Goal: Information Seeking & Learning: Learn about a topic

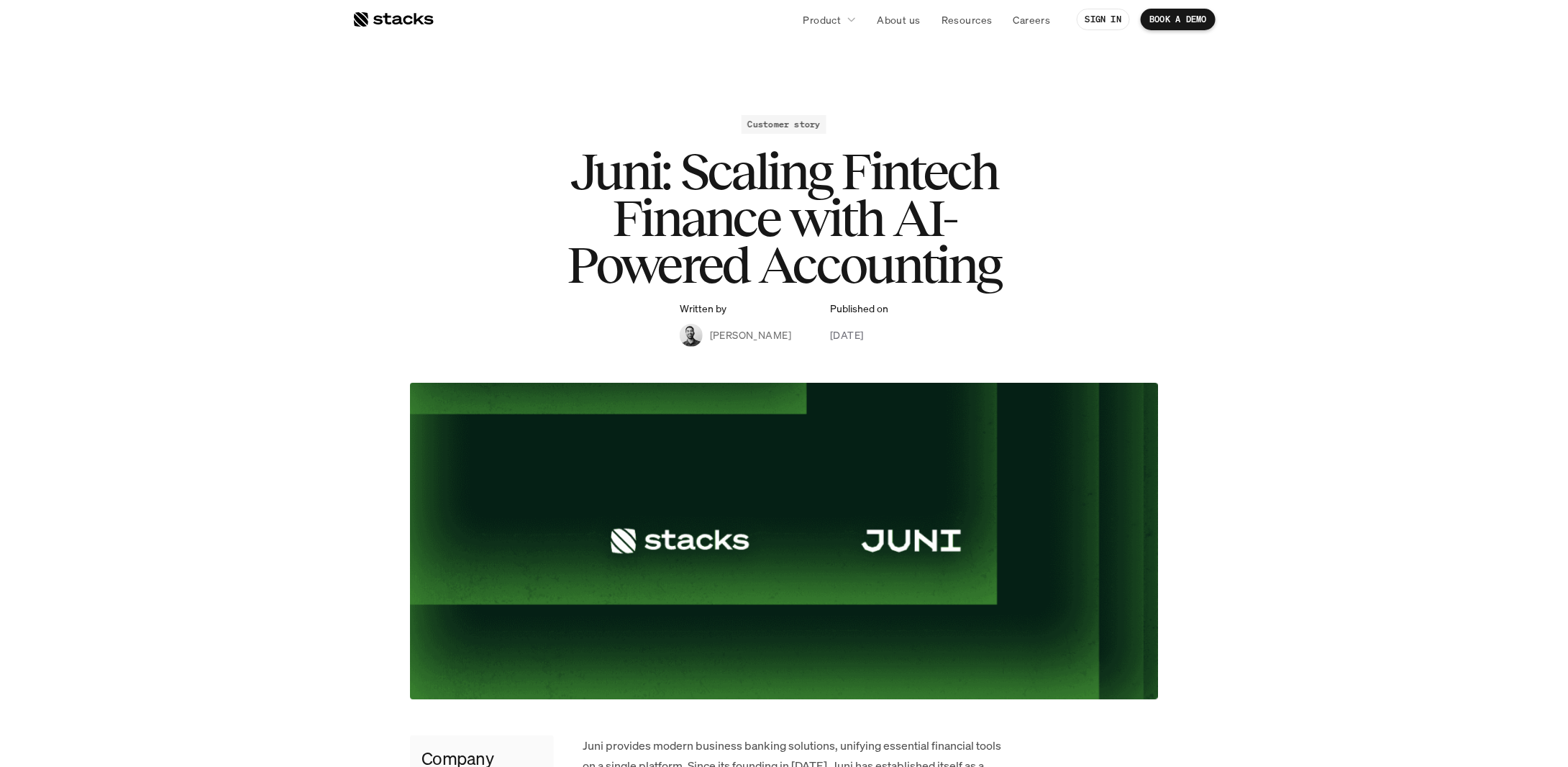
scroll to position [360, 0]
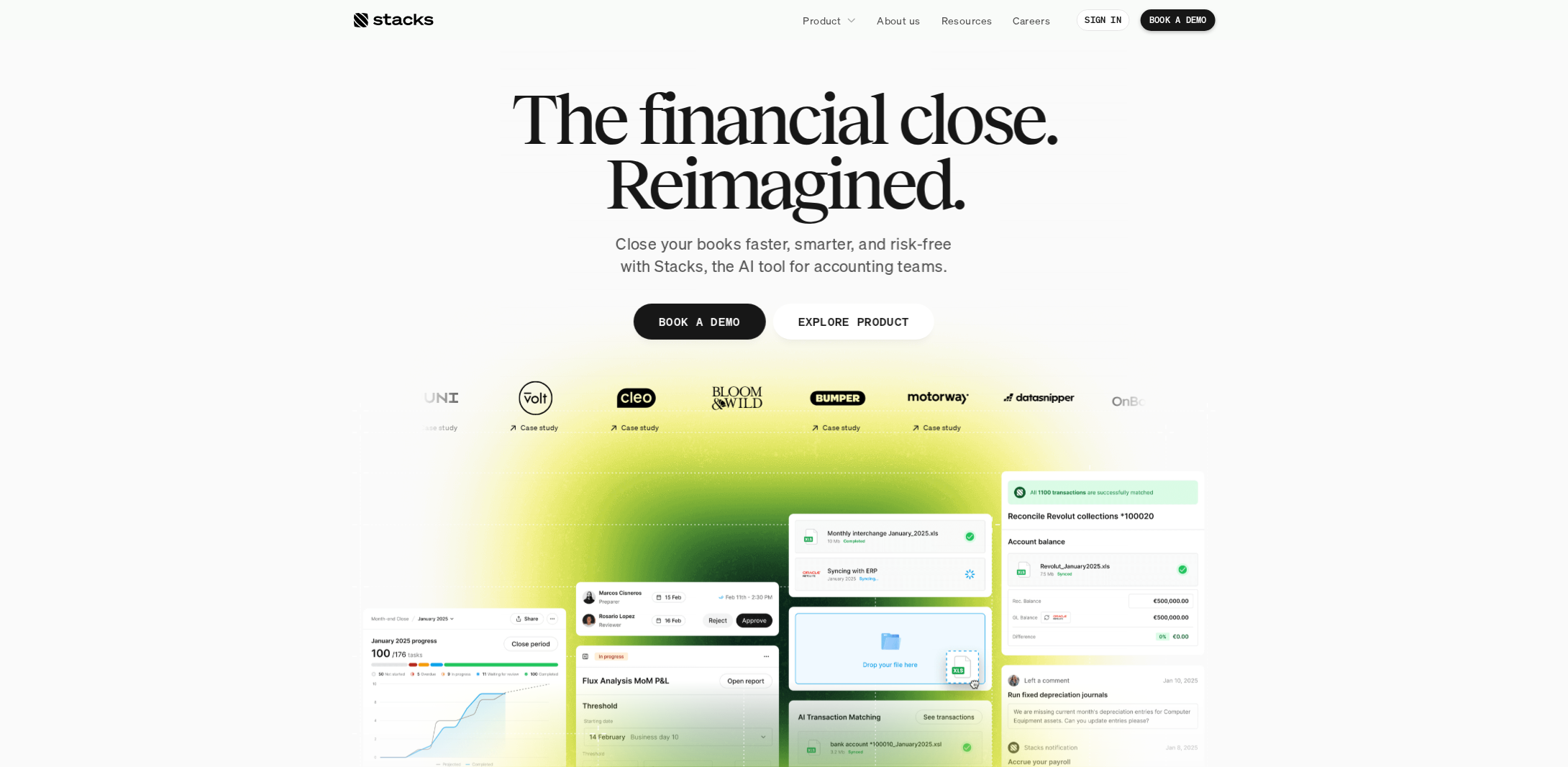
drag, startPoint x: 845, startPoint y: 420, endPoint x: 844, endPoint y: 428, distance: 8.1
click at [1399, 420] on img at bounding box center [1442, 398] width 85 height 60
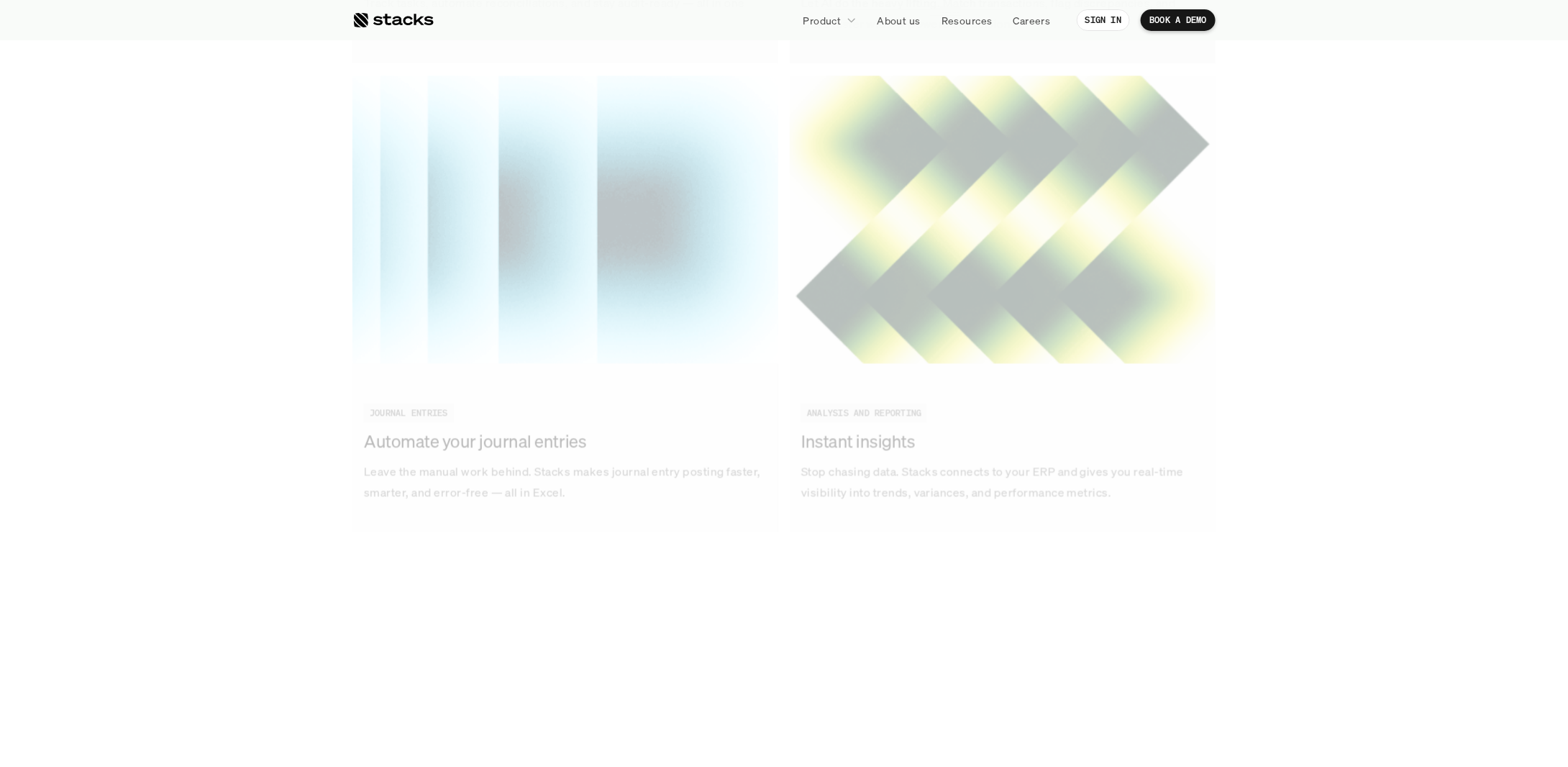
scroll to position [5051, 0]
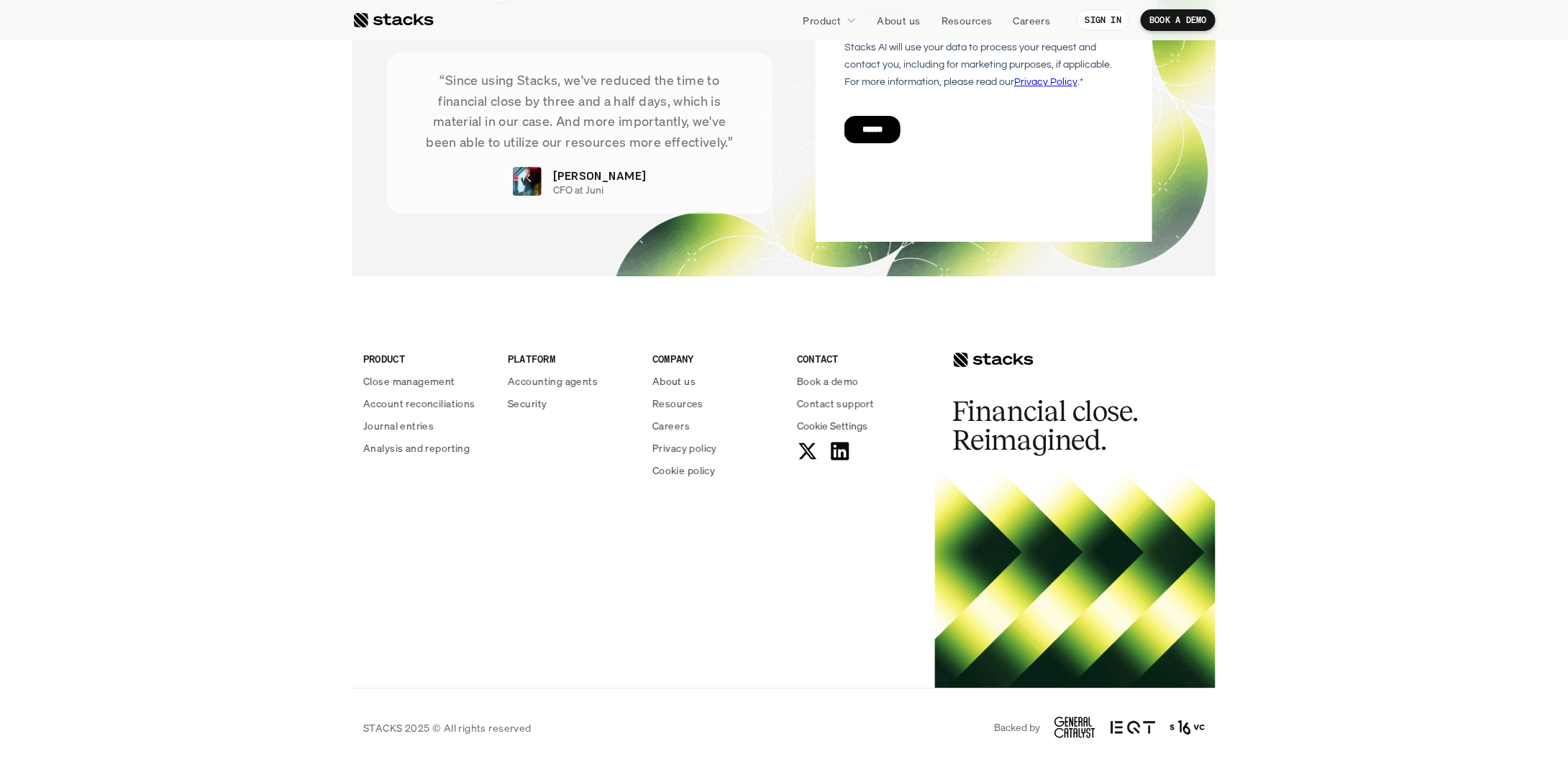
drag, startPoint x: 336, startPoint y: 603, endPoint x: 381, endPoint y: 573, distance: 54.1
click at [336, 603] on footer "PRODUCT Close management Account reconciliations Journal entries Analysis and r…" at bounding box center [784, 536] width 1568 height 462
click at [692, 384] on p "About us" at bounding box center [674, 381] width 43 height 15
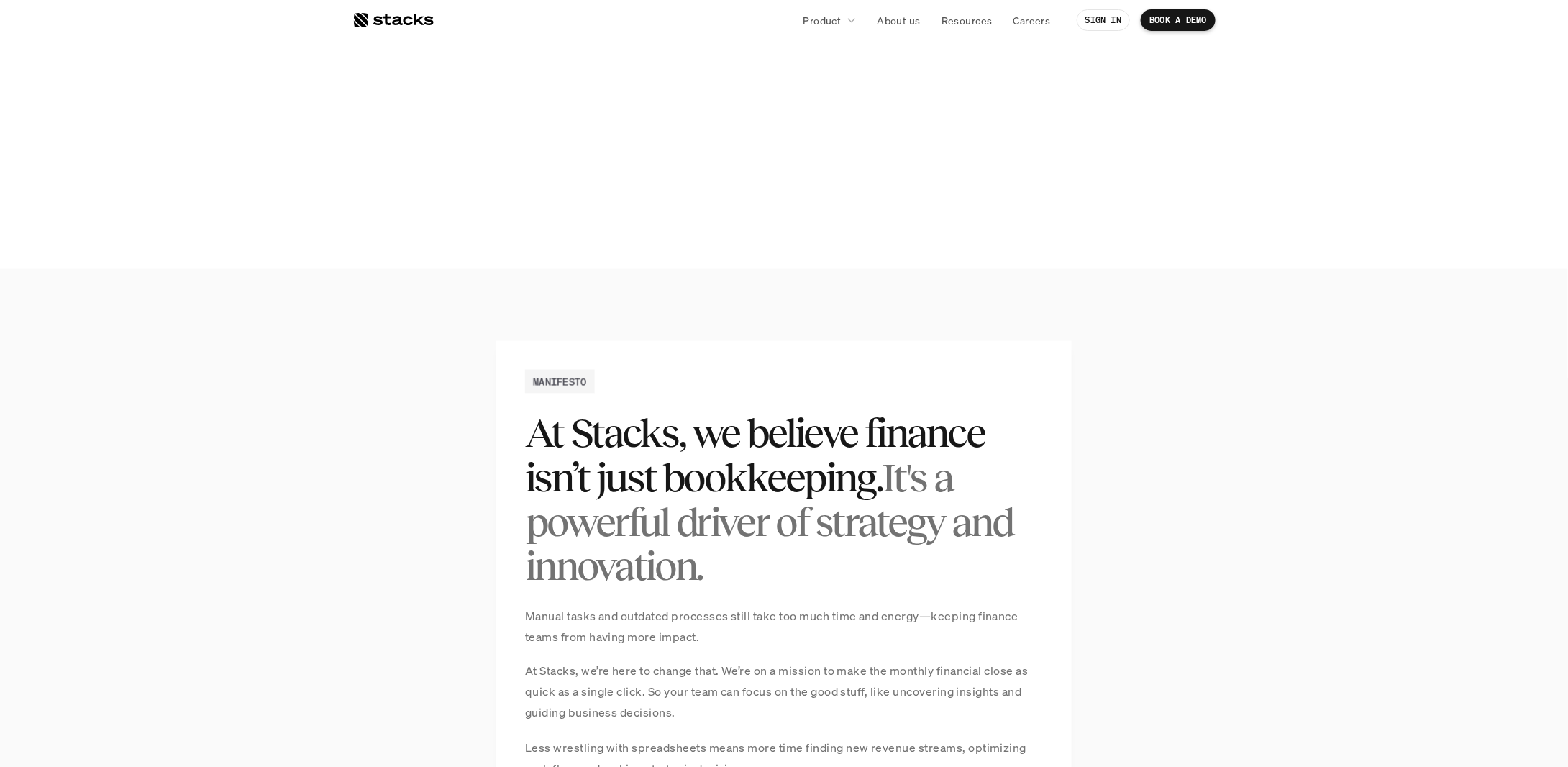
scroll to position [2370, 0]
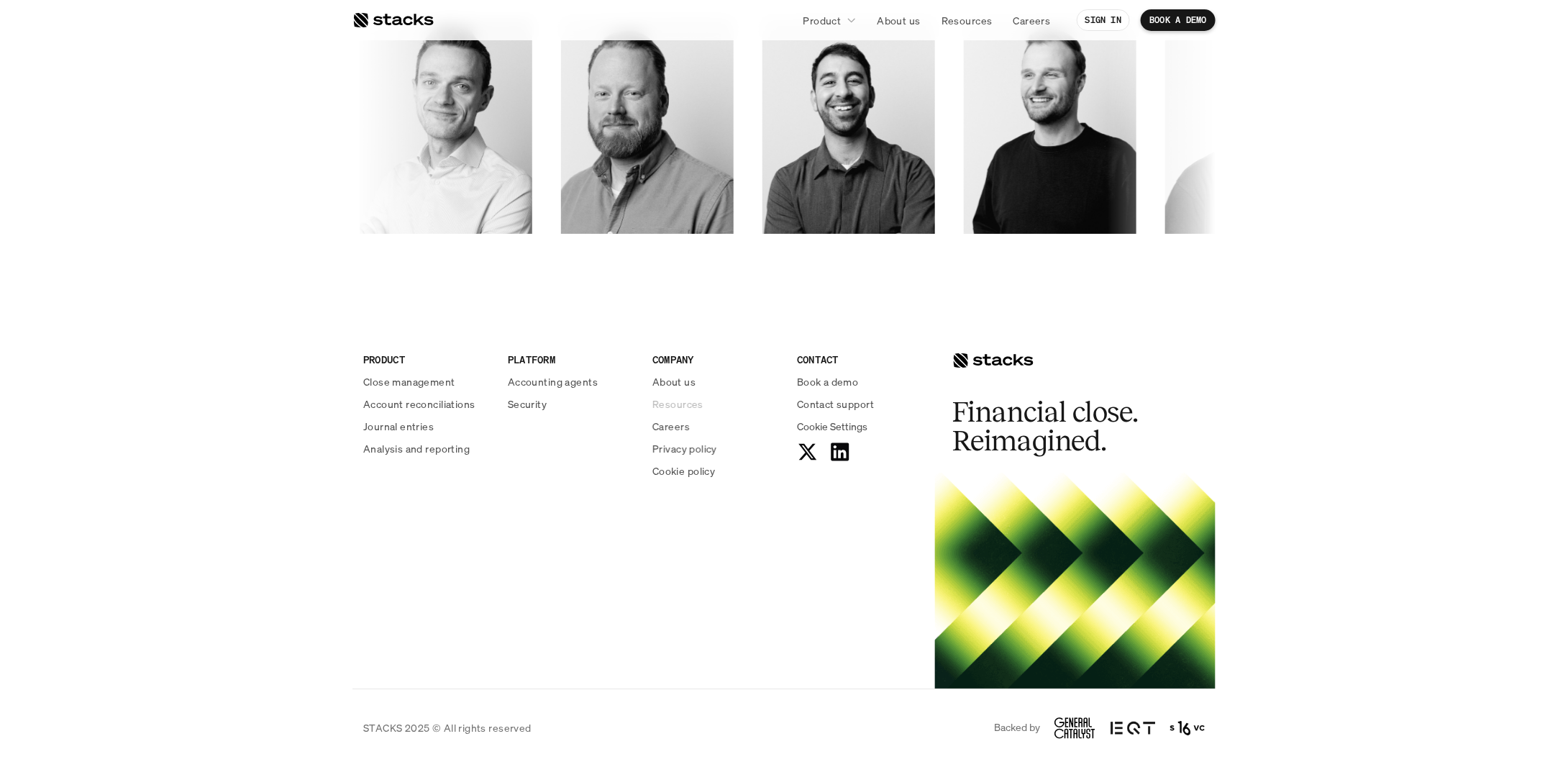
click at [677, 404] on p "Resources" at bounding box center [678, 404] width 51 height 15
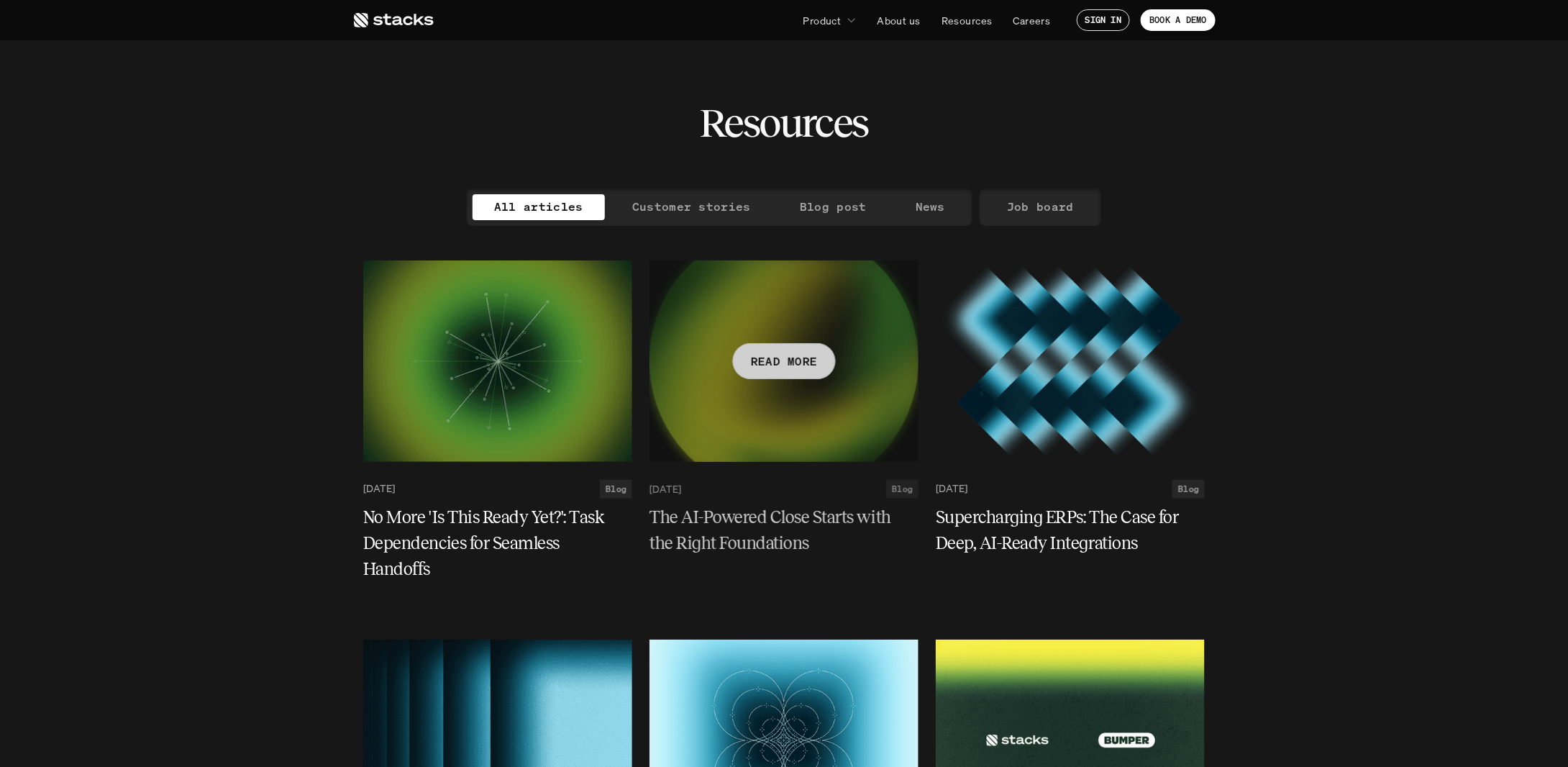
click at [745, 502] on div "[DATE] Blog The AI-Powered Close Starts with the Right Foundations" at bounding box center [784, 518] width 269 height 105
click at [746, 515] on h5 "The AI-Powered Close Starts with the Right Foundations" at bounding box center [775, 530] width 252 height 52
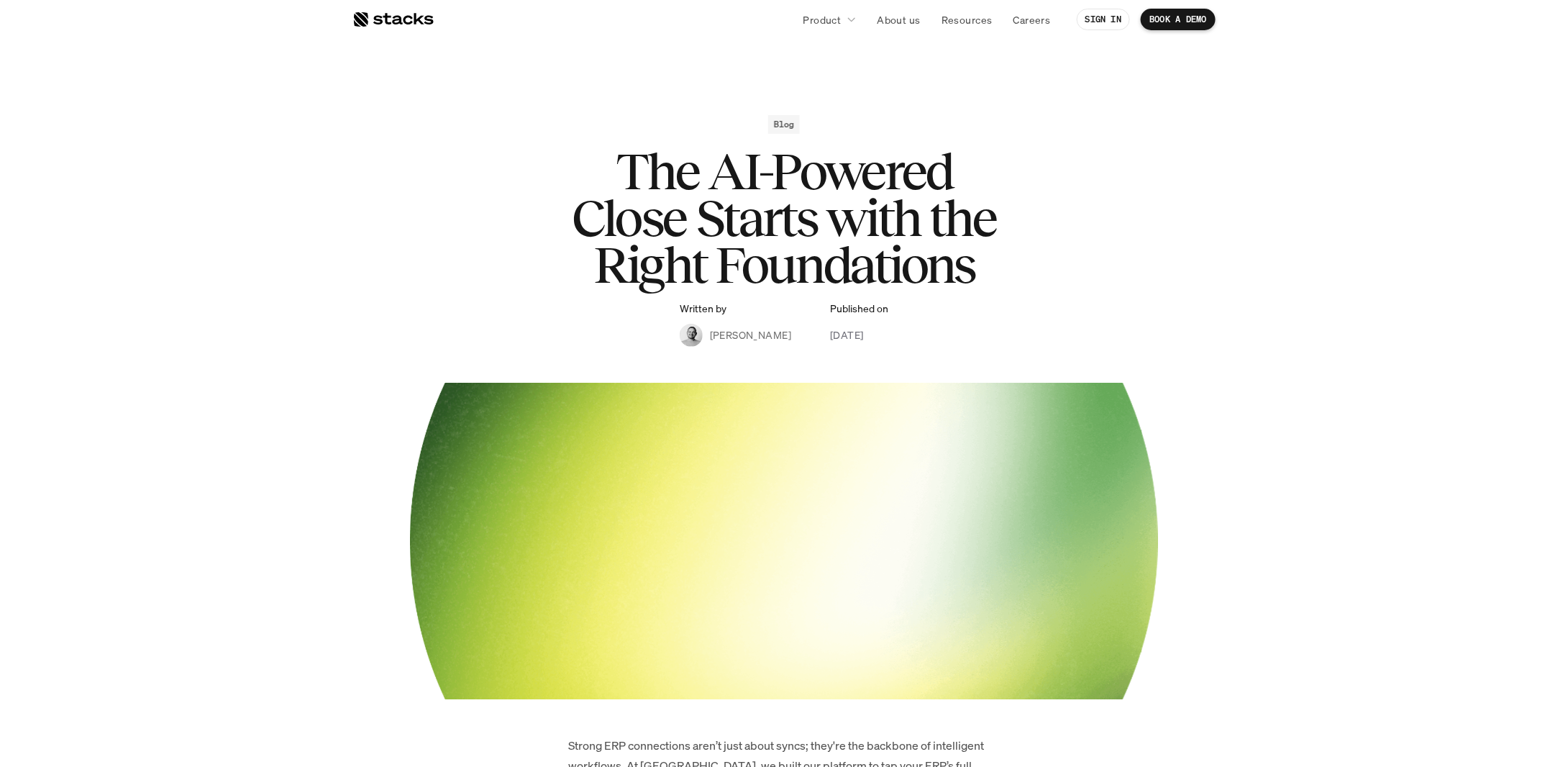
click at [845, 28] on link "Product" at bounding box center [830, 19] width 70 height 26
click at [418, 25] on div at bounding box center [393, 19] width 81 height 17
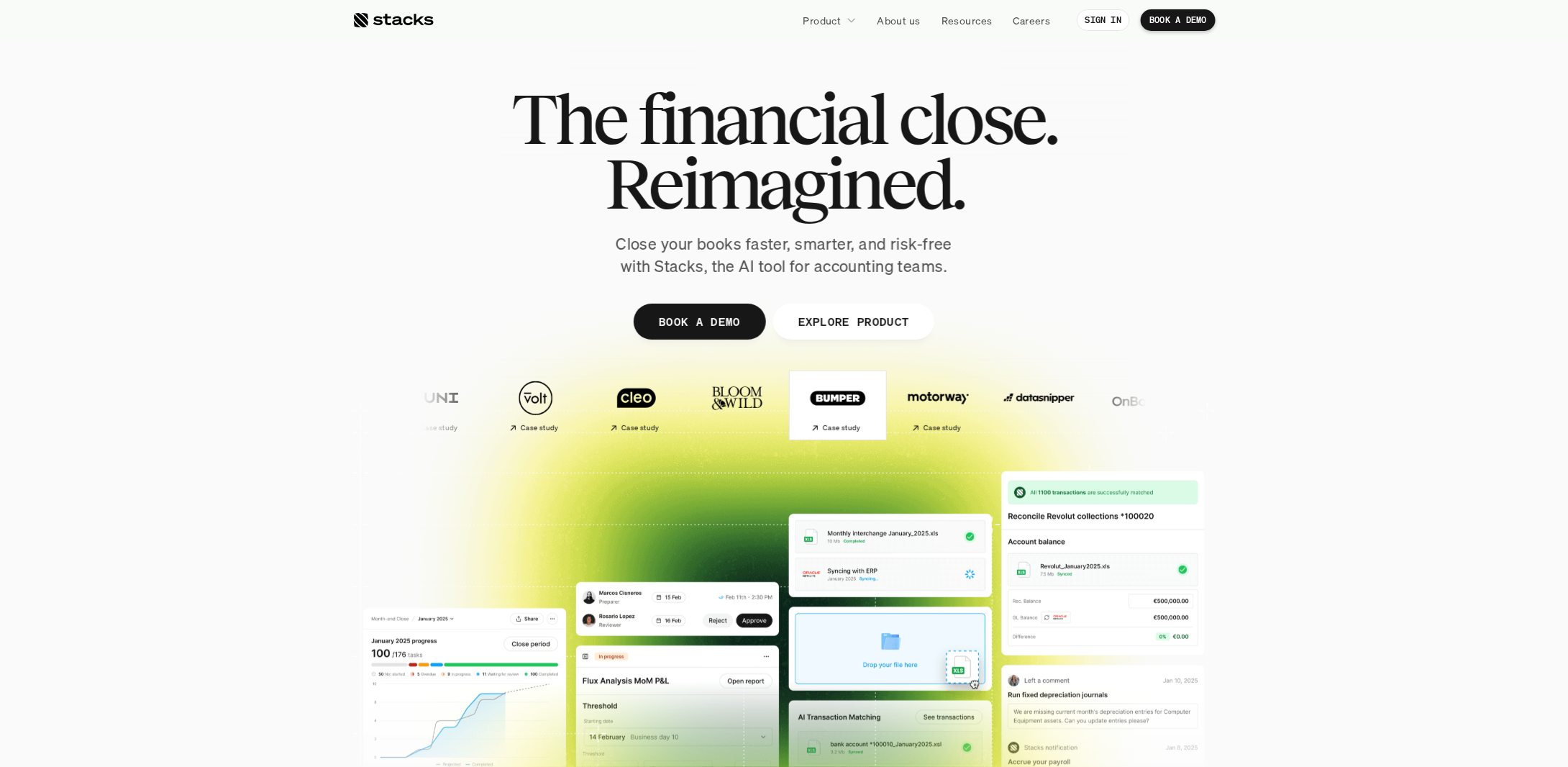
click at [794, 401] on img at bounding box center [837, 398] width 85 height 60
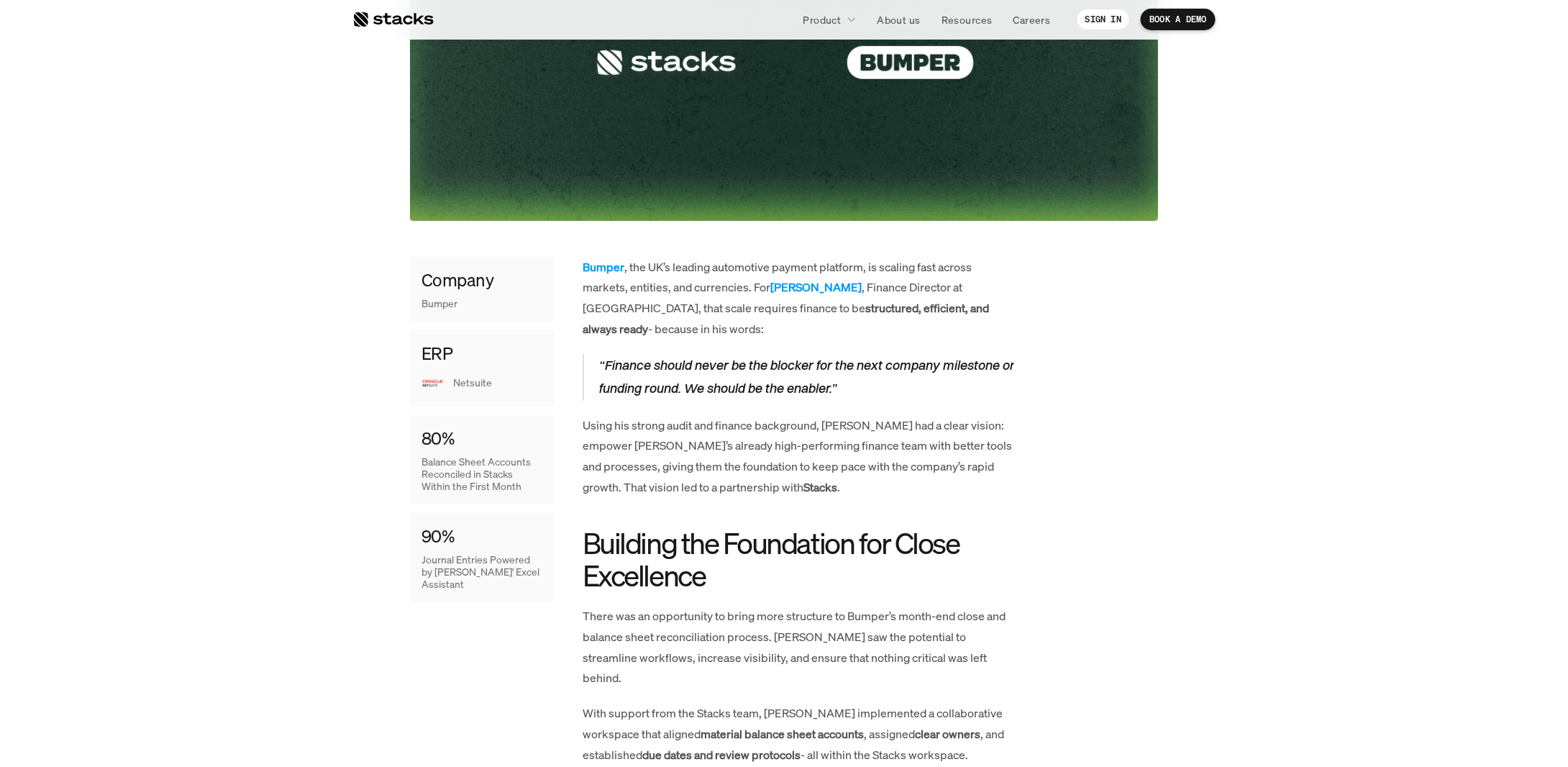
scroll to position [479, 0]
